Goal: Navigation & Orientation: Find specific page/section

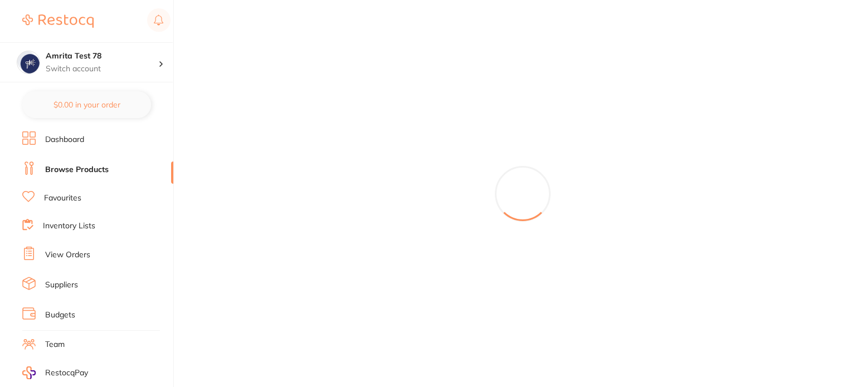
checkbox input "true"
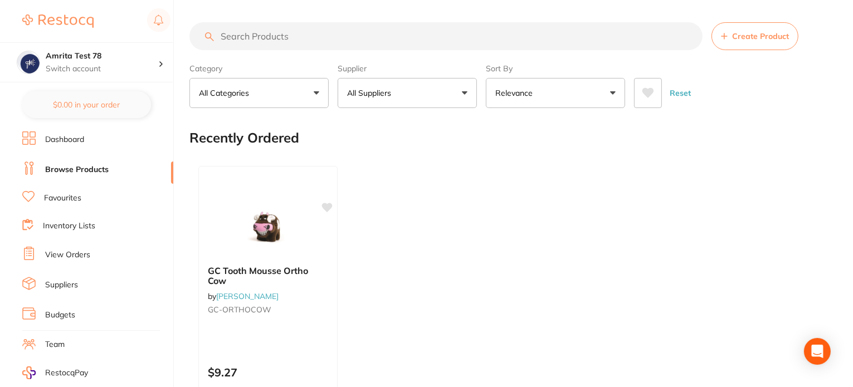
click at [395, 101] on button "All Suppliers" at bounding box center [407, 93] width 139 height 30
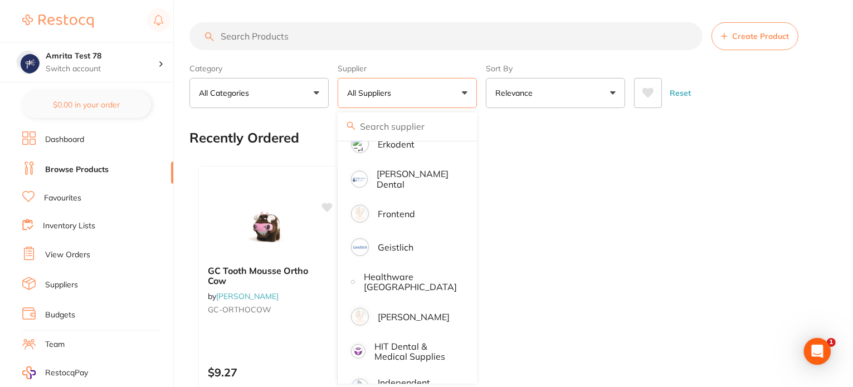
click at [69, 281] on link "Suppliers" at bounding box center [61, 285] width 33 height 11
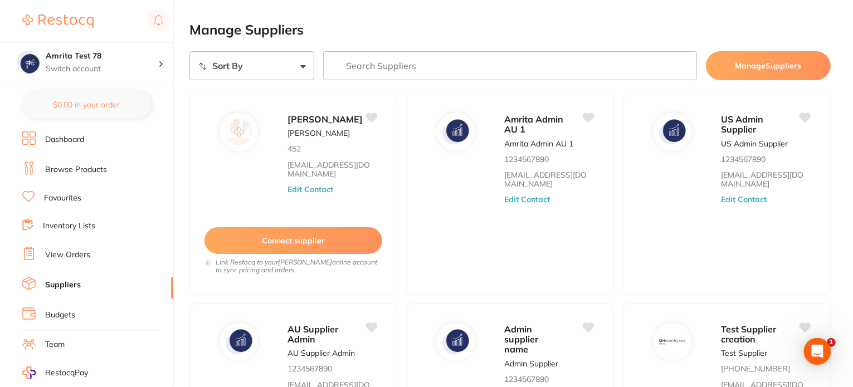
drag, startPoint x: 227, startPoint y: 70, endPoint x: 227, endPoint y: 77, distance: 6.7
click at [227, 70] on select "Sort By A-Z Z-A" at bounding box center [251, 65] width 125 height 29
select select "searchable_suppliers_v3/sort/name:asc"
click at [189, 51] on select "Sort By A-Z Z-A" at bounding box center [251, 65] width 125 height 29
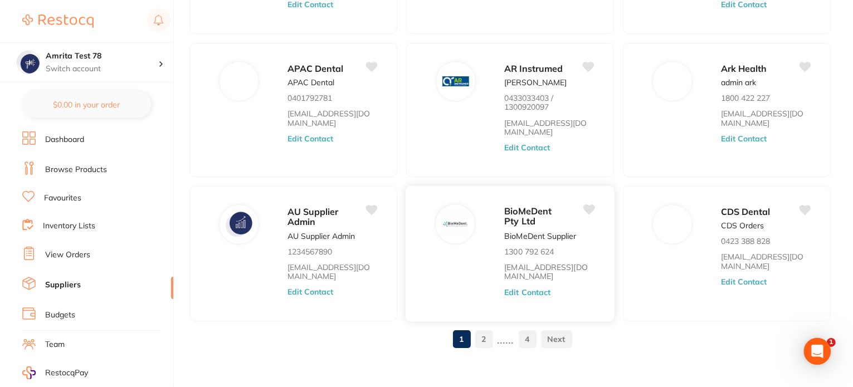
scroll to position [359, 0]
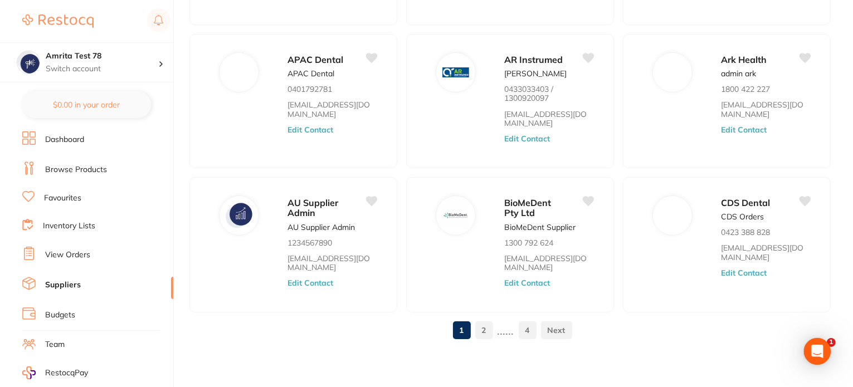
click at [485, 337] on link "2" at bounding box center [484, 330] width 18 height 22
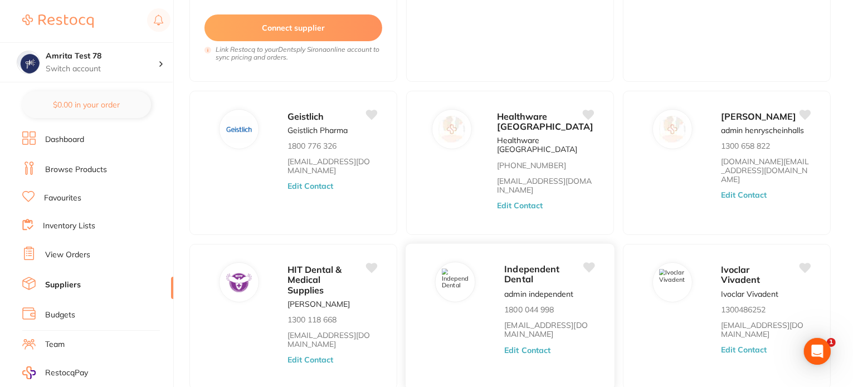
scroll to position [501, 0]
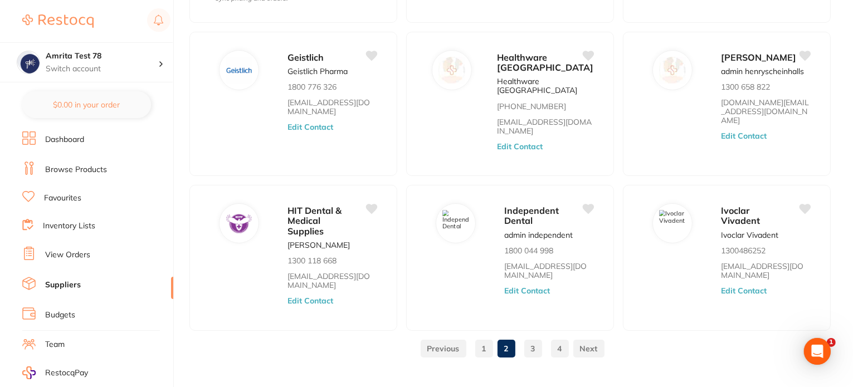
click at [527, 338] on link "3" at bounding box center [533, 349] width 18 height 22
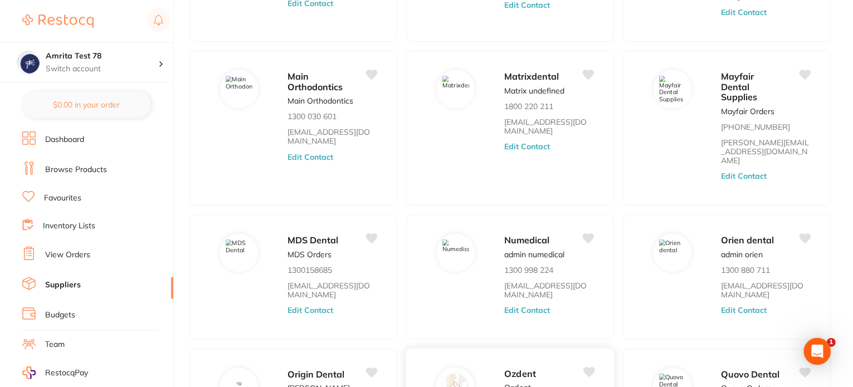
scroll to position [94, 0]
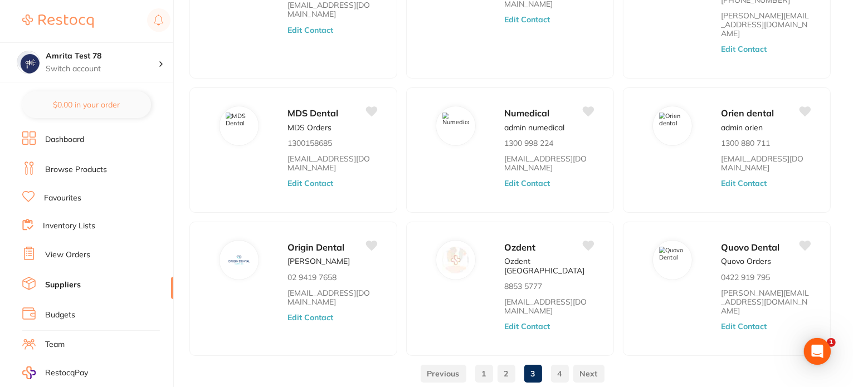
click at [557, 363] on link "4" at bounding box center [560, 374] width 18 height 22
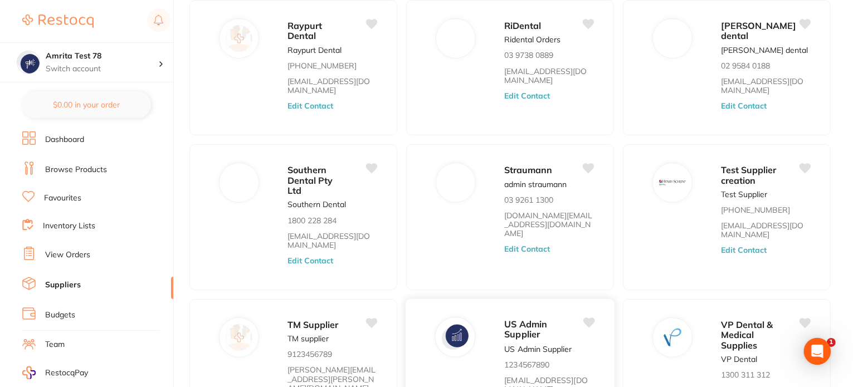
scroll to position [226, 0]
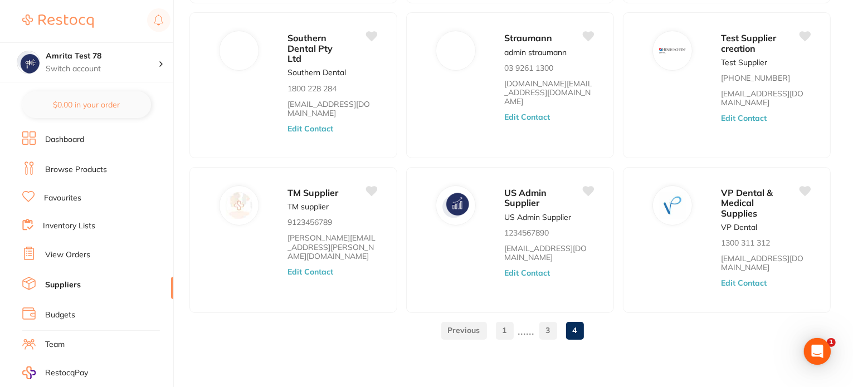
click at [547, 332] on link "3" at bounding box center [548, 330] width 18 height 22
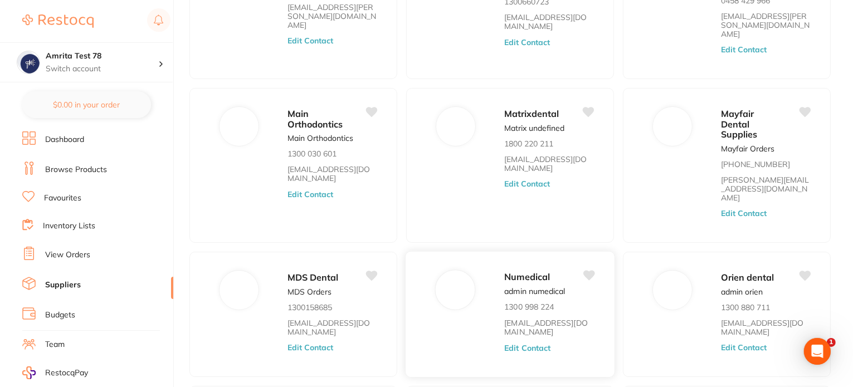
scroll to position [332, 0]
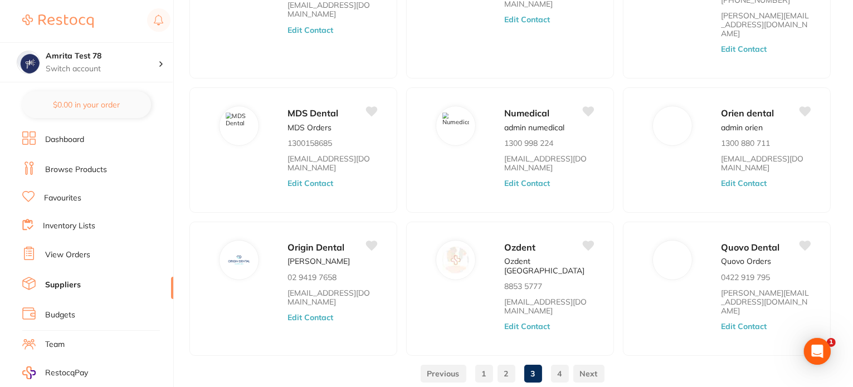
click at [506, 363] on link "2" at bounding box center [507, 374] width 18 height 22
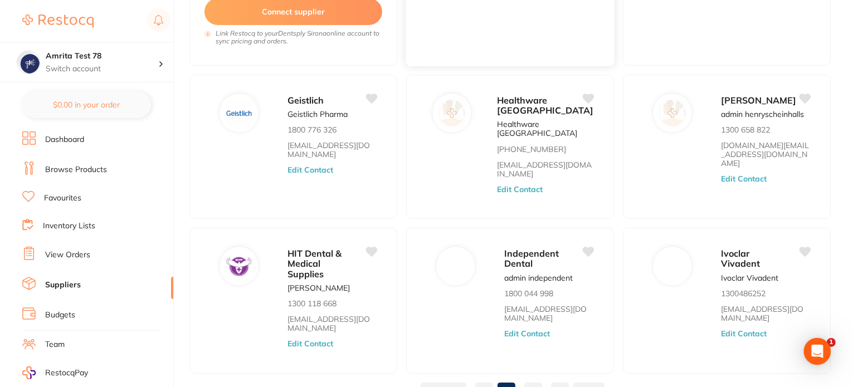
scroll to position [389, 0]
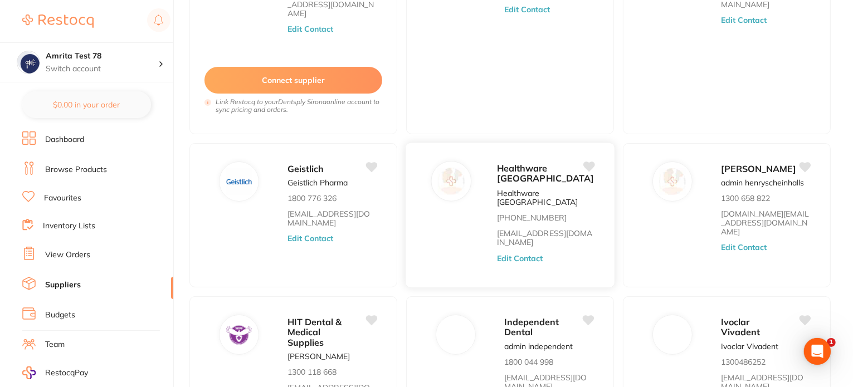
click at [535, 254] on button "Edit Contact" at bounding box center [520, 258] width 46 height 9
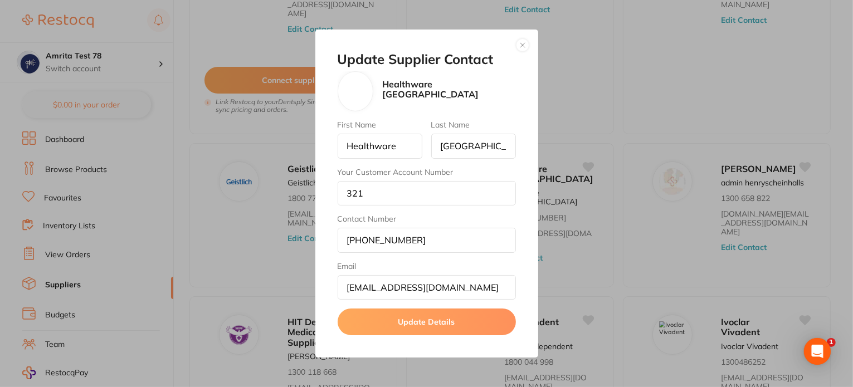
click at [522, 47] on button "button" at bounding box center [522, 44] width 13 height 13
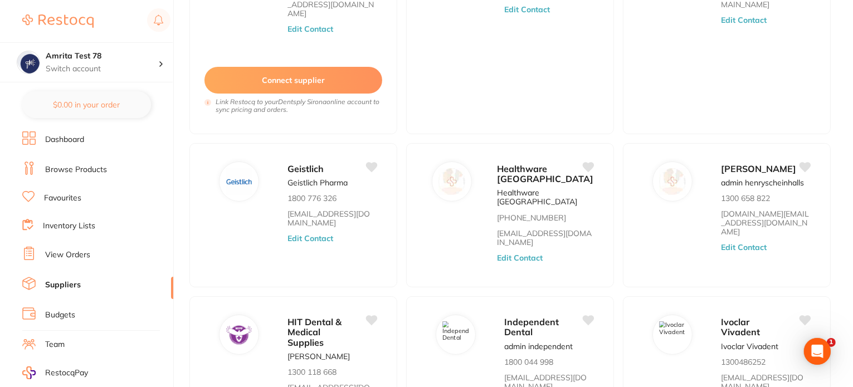
click at [73, 164] on link "Browse Products" at bounding box center [76, 169] width 62 height 11
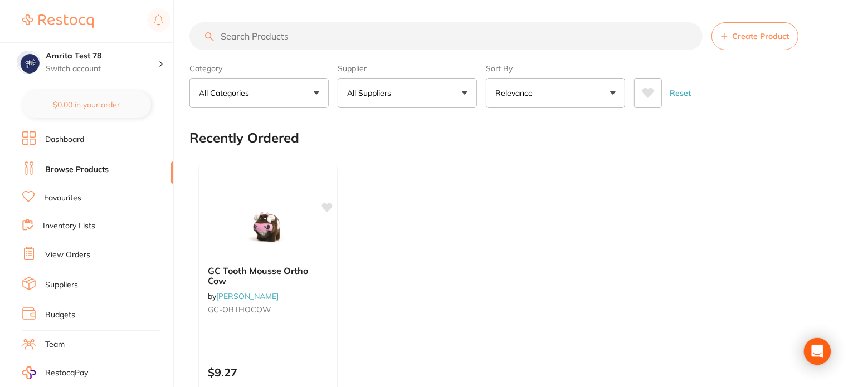
click at [406, 95] on button "All Suppliers" at bounding box center [407, 93] width 139 height 30
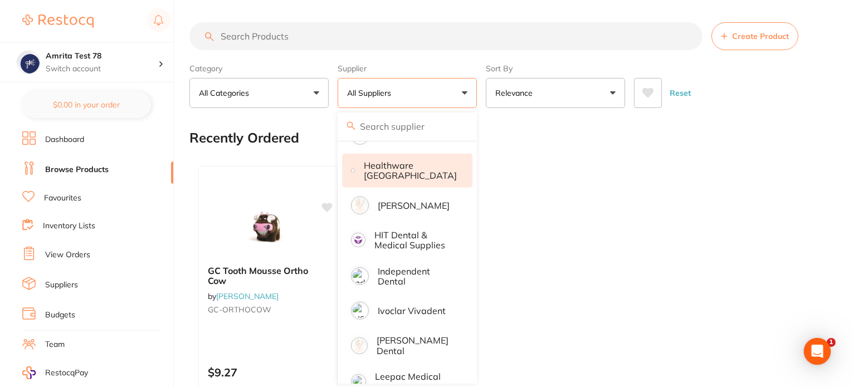
click at [410, 171] on p "Healthware [GEOGRAPHIC_DATA]" at bounding box center [410, 170] width 93 height 21
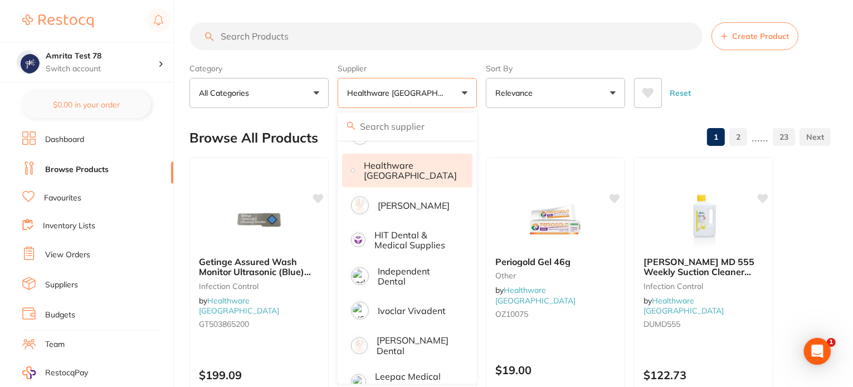
click at [479, 92] on div "Category All Categories All Categories Crown & Bridge Disposables Endodontics E…" at bounding box center [509, 83] width 641 height 49
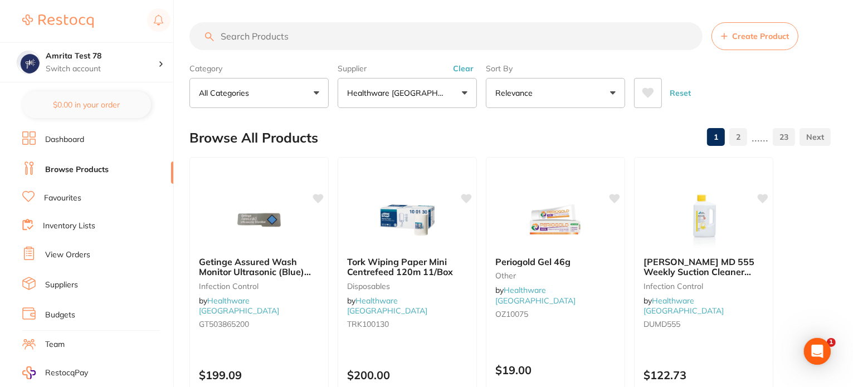
click at [518, 89] on p "Relevance" at bounding box center [516, 92] width 42 height 11
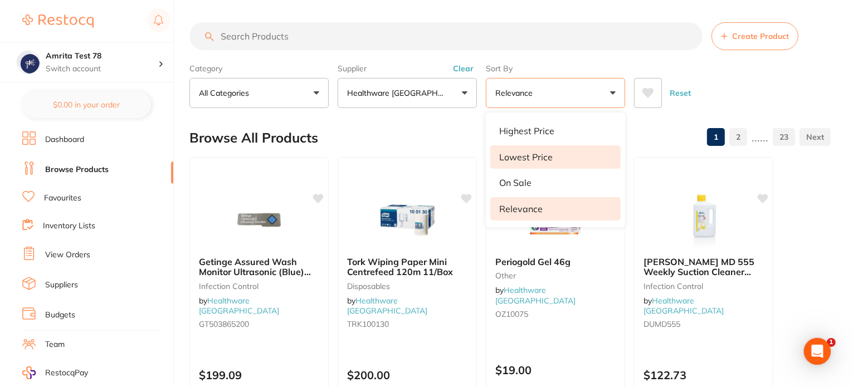
click at [535, 155] on p "Lowest Price" at bounding box center [525, 157] width 53 height 10
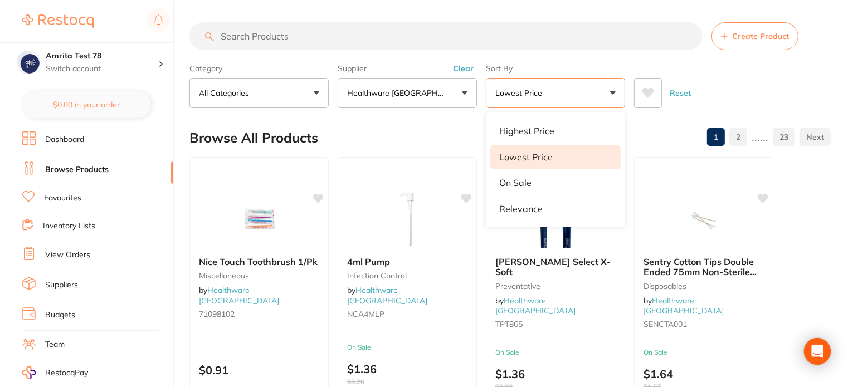
click at [715, 85] on div "Reset" at bounding box center [728, 88] width 188 height 39
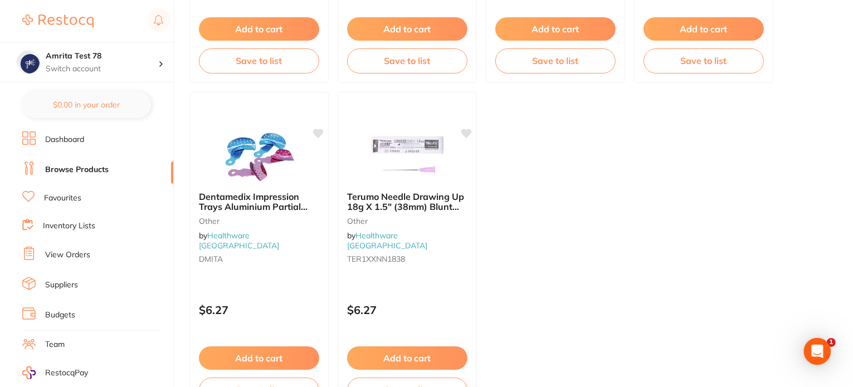
scroll to position [4429, 0]
